Goal: Transaction & Acquisition: Purchase product/service

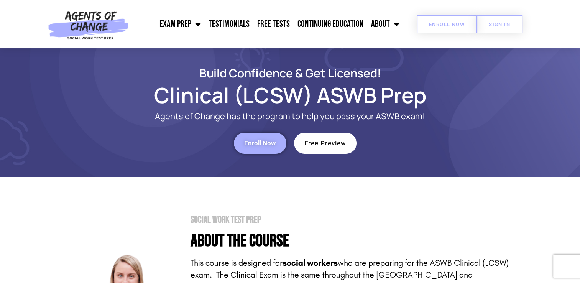
click at [445, 21] on link "Enroll Now" at bounding box center [447, 24] width 60 height 18
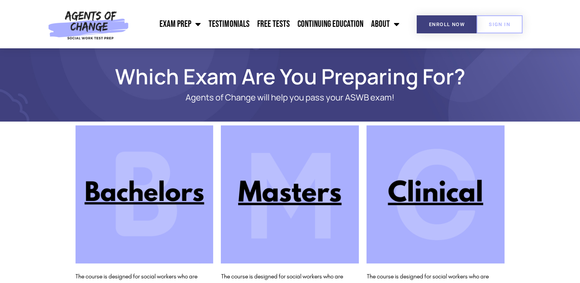
scroll to position [55, 0]
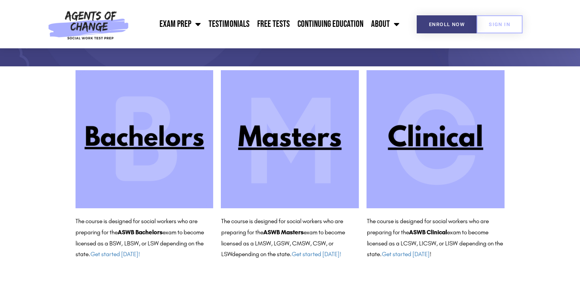
click at [435, 141] on img at bounding box center [435, 139] width 138 height 138
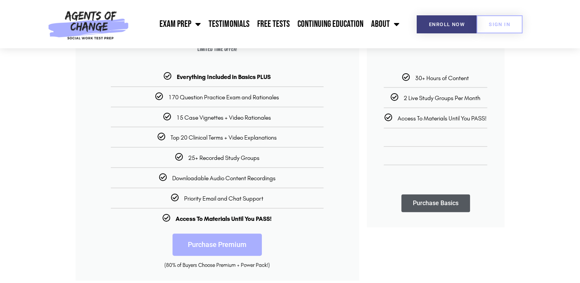
scroll to position [173, 0]
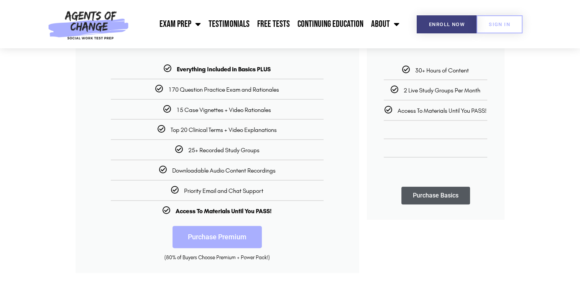
click at [201, 241] on link "Purchase Premium" at bounding box center [216, 237] width 89 height 22
